Goal: Information Seeking & Learning: Find specific page/section

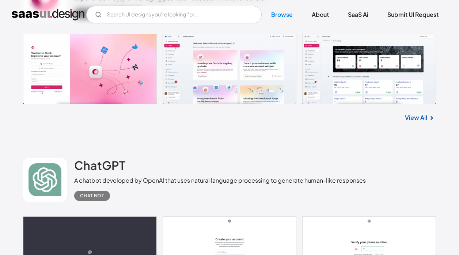
scroll to position [437, 0]
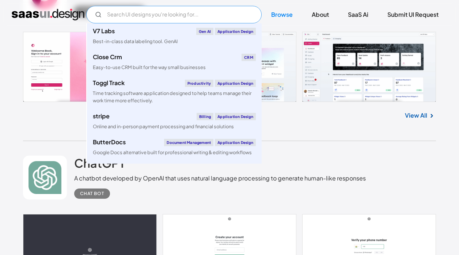
click at [184, 19] on input "Email Form" at bounding box center [173, 15] width 175 height 18
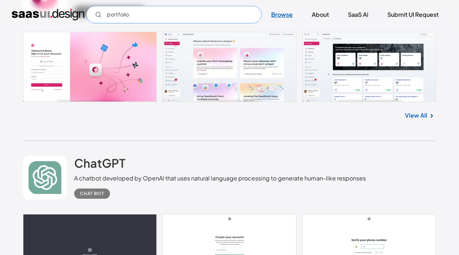
type input "portfolio"
click at [279, 17] on link "Browse" at bounding box center [281, 15] width 39 height 16
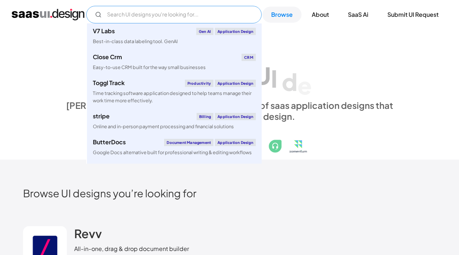
click at [210, 11] on input "Email Form" at bounding box center [173, 15] width 175 height 18
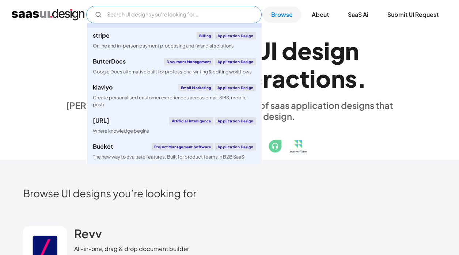
scroll to position [143, 0]
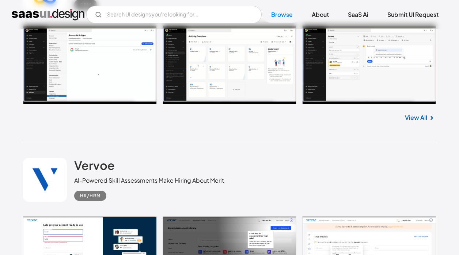
scroll to position [1445, 0]
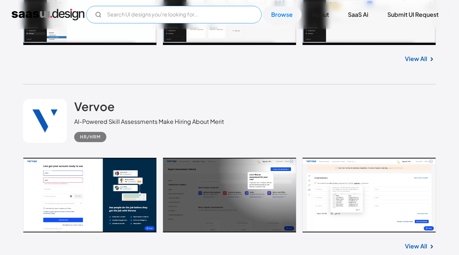
click at [162, 15] on input "Email Form" at bounding box center [173, 15] width 175 height 18
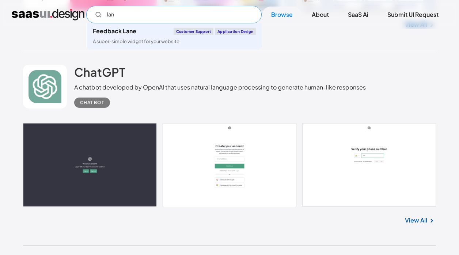
scroll to position [499, 0]
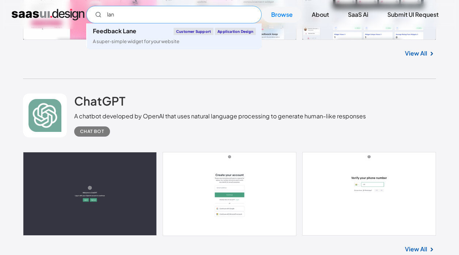
type input "lan"
